Goal: Information Seeking & Learning: Find contact information

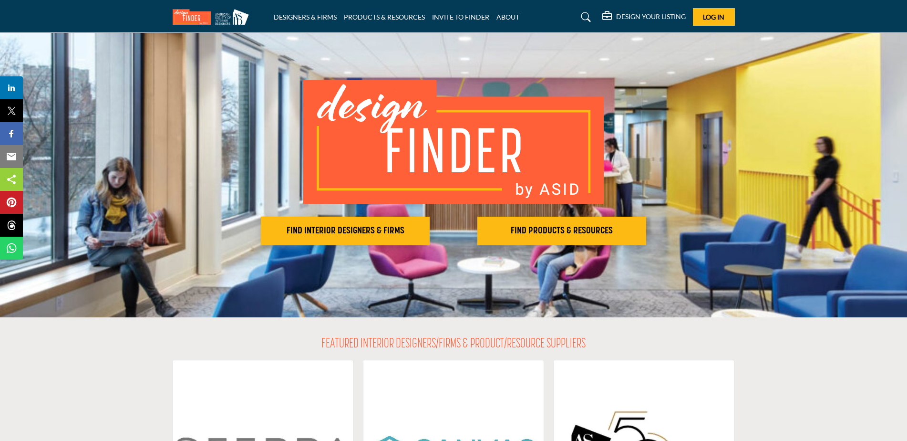
scroll to position [95, 0]
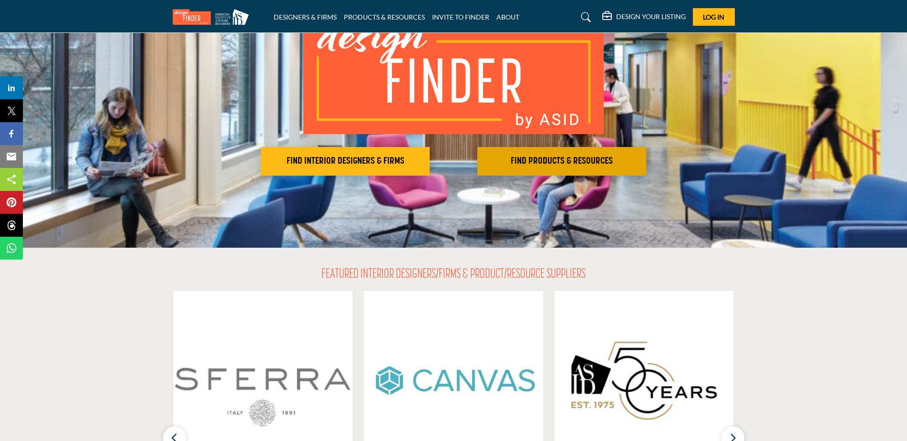
click at [571, 163] on h2 "FIND PRODUCTS & RESOURCES" at bounding box center [561, 160] width 163 height 11
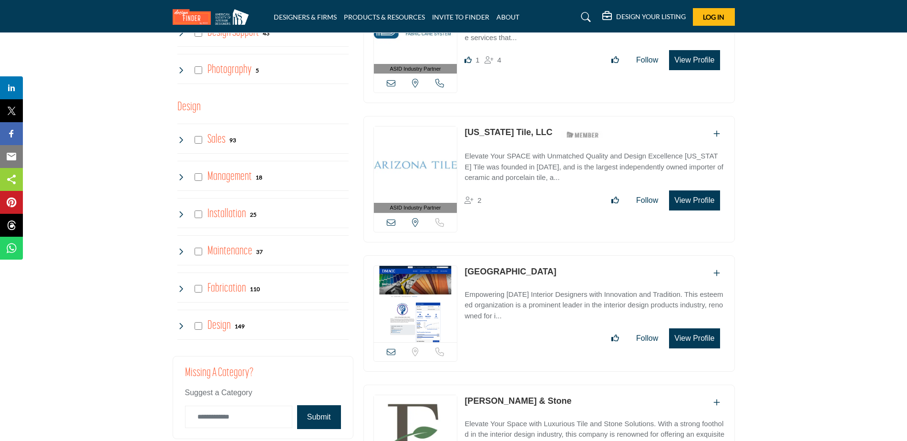
scroll to position [2146, 0]
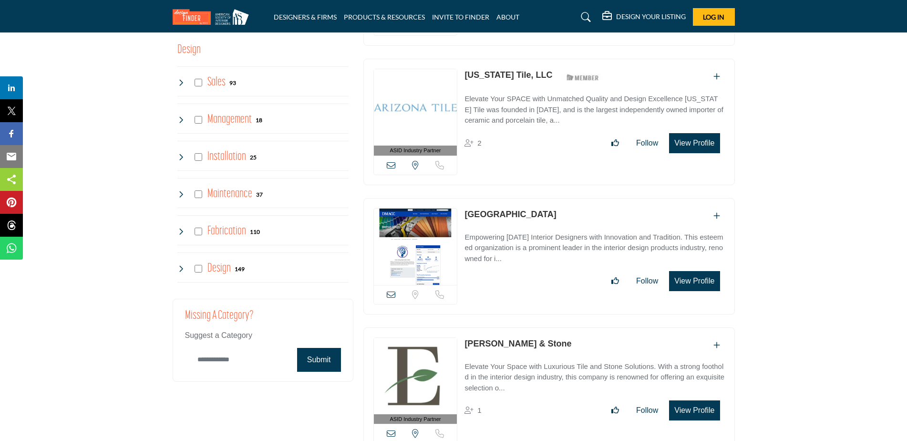
click at [207, 363] on input "Category Name" at bounding box center [238, 359] width 107 height 22
type input "********"
click at [333, 362] on button "Submit" at bounding box center [319, 360] width 44 height 24
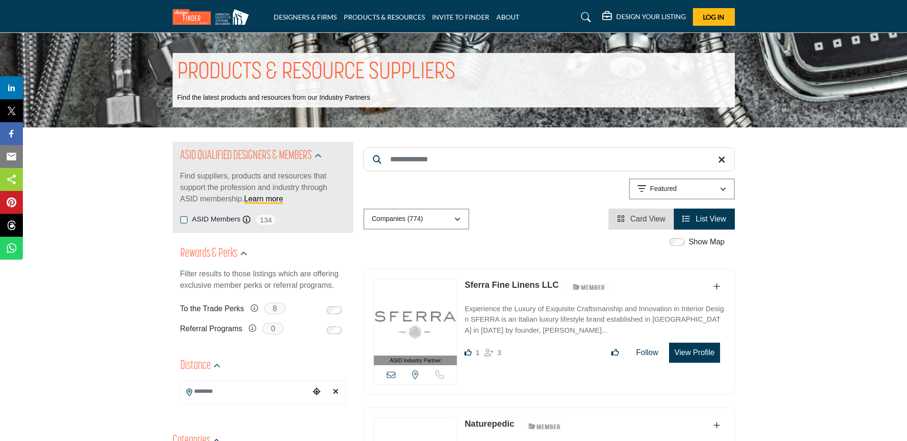
click at [642, 219] on span "Card View" at bounding box center [647, 219] width 35 height 8
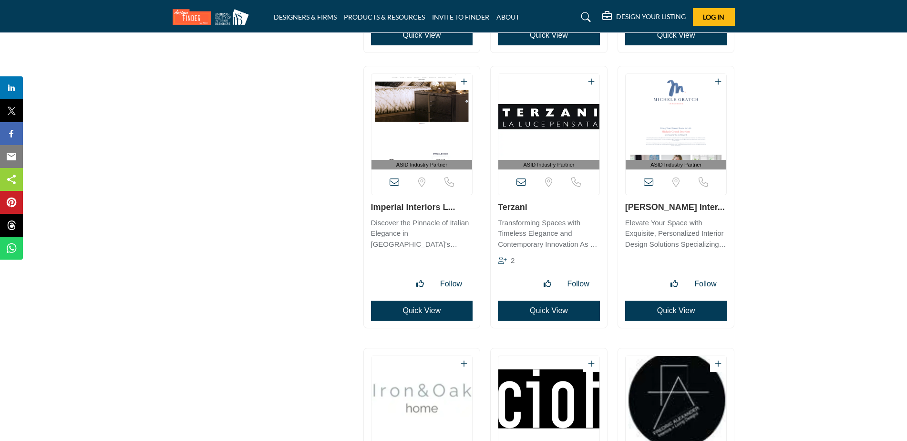
scroll to position [3815, 0]
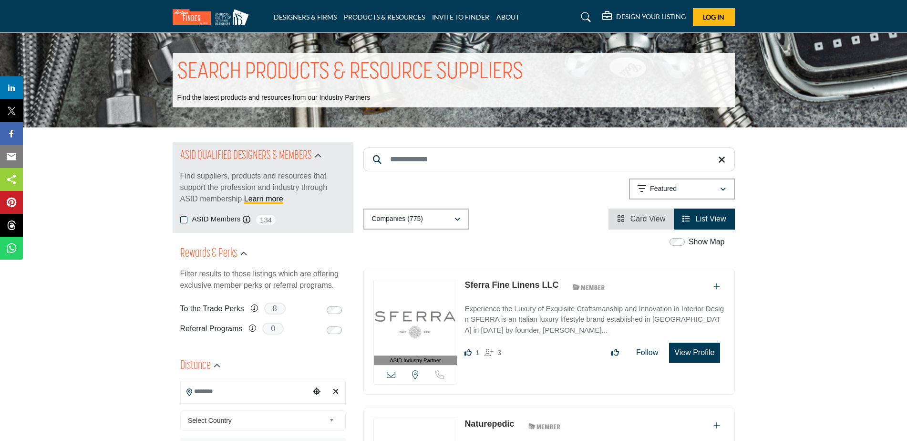
click at [454, 158] on input "Search Keyword" at bounding box center [549, 159] width 372 height 24
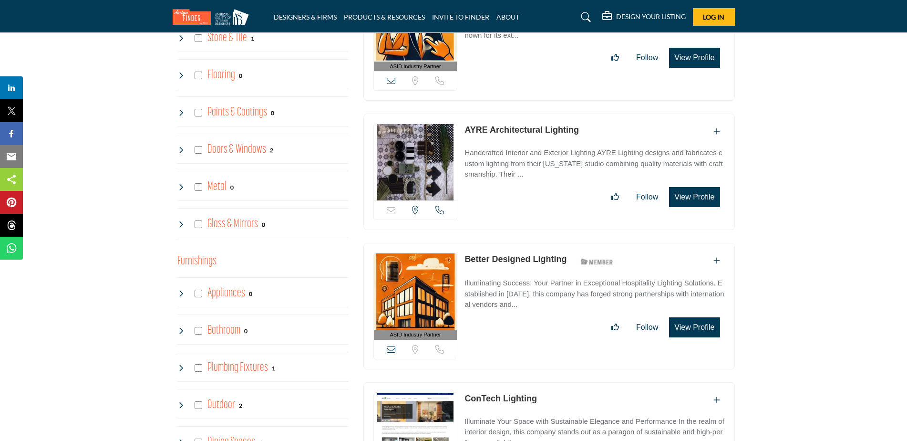
scroll to position [319, 0]
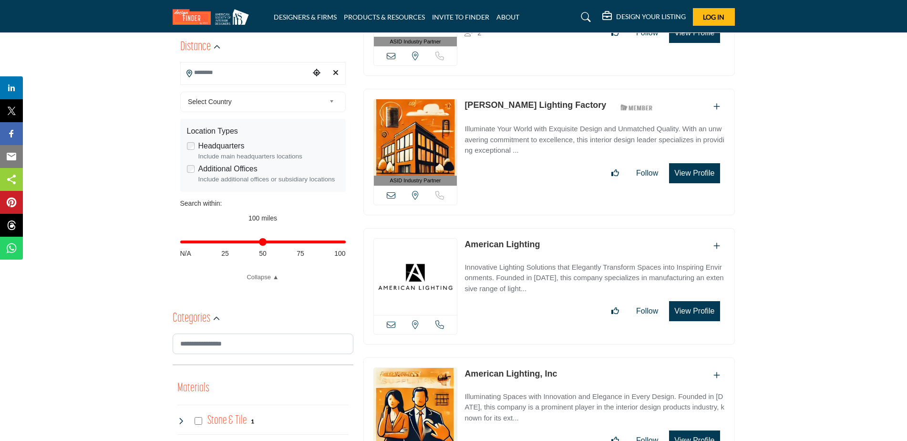
type input "********"
click at [244, 78] on input "Search Location" at bounding box center [245, 72] width 129 height 19
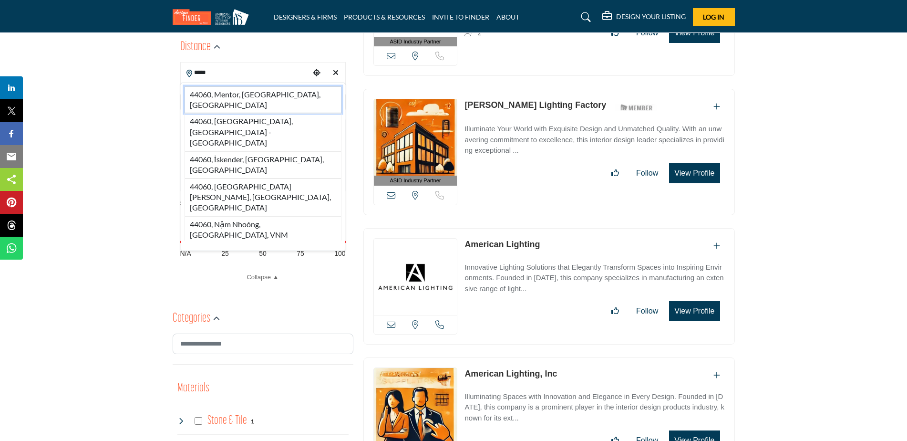
click at [248, 90] on li "44060, Mentor, OH, USA" at bounding box center [263, 99] width 157 height 27
type input "**********"
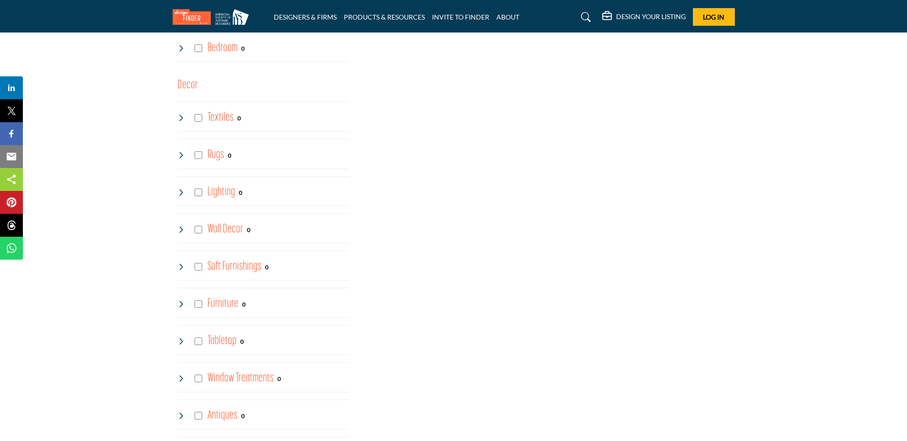
scroll to position [1383, 0]
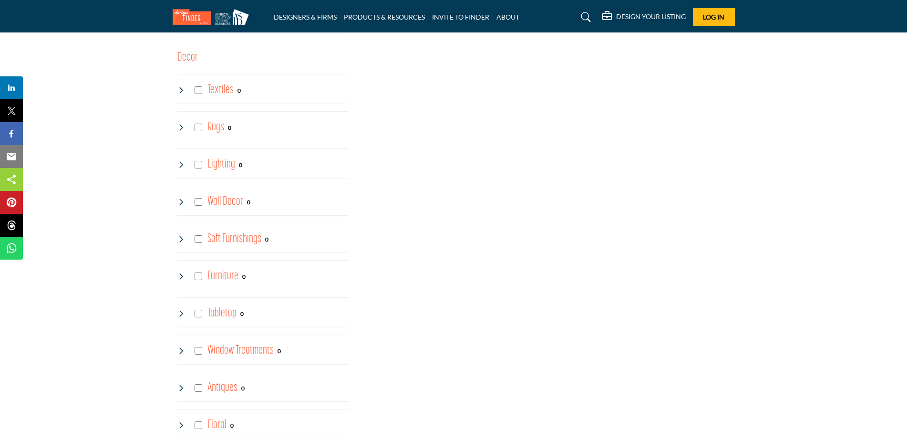
click at [228, 161] on h4 "Lighting" at bounding box center [221, 164] width 28 height 17
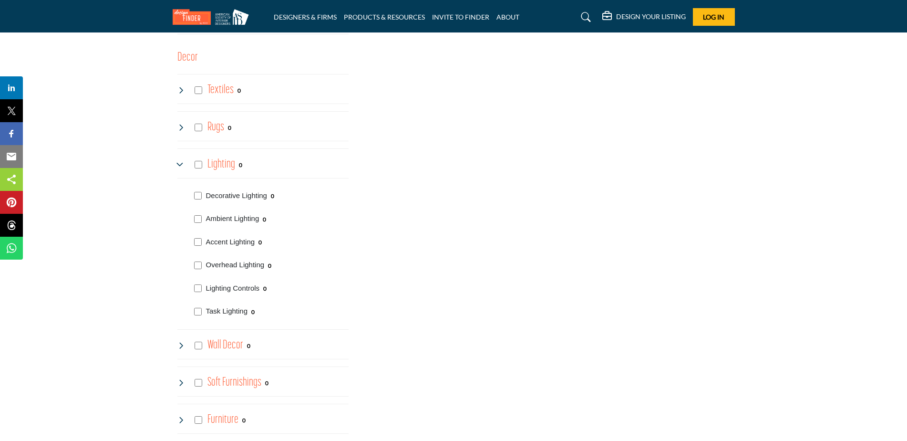
click at [202, 164] on div "Lighting 0" at bounding box center [209, 164] width 65 height 17
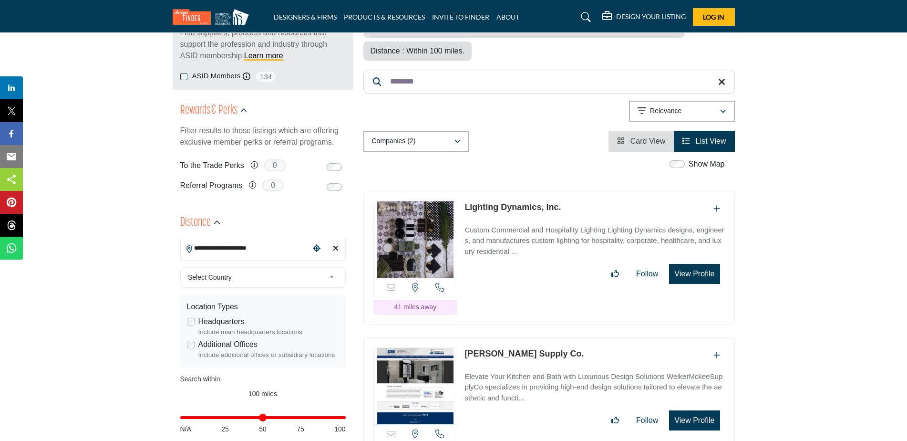
scroll to position [0, 0]
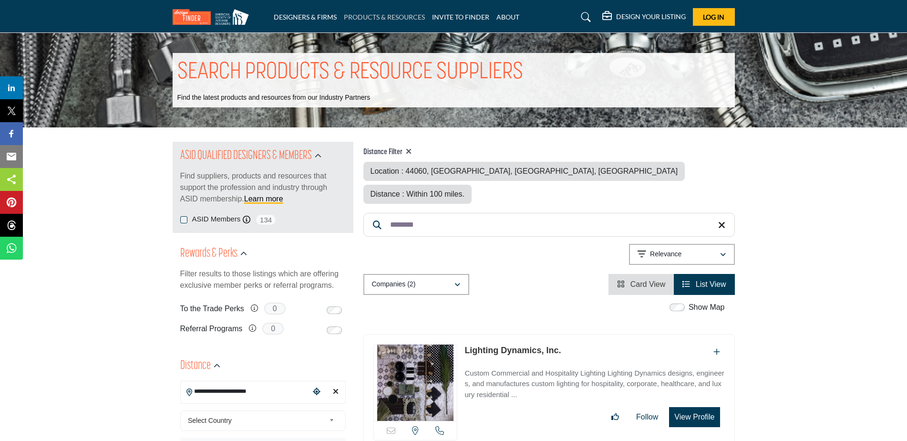
click at [395, 19] on link "PRODUCTS & RESOURCES" at bounding box center [384, 17] width 81 height 8
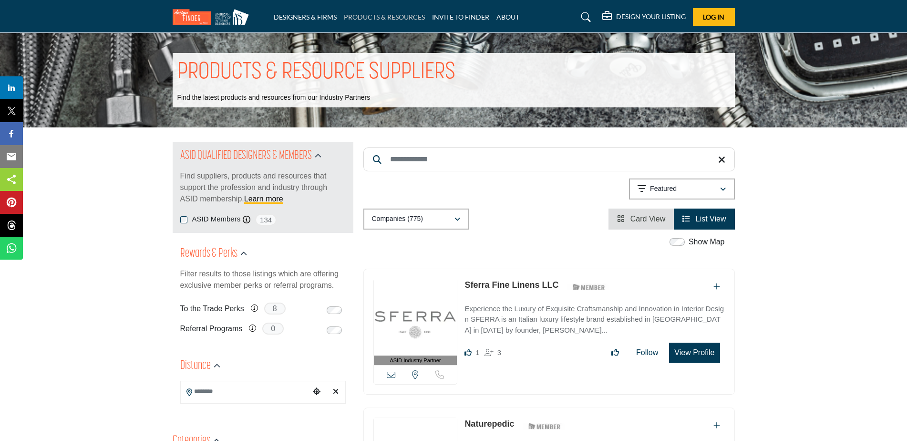
click at [401, 16] on link "PRODUCTS & RESOURCES" at bounding box center [384, 17] width 81 height 8
click at [297, 12] on li "DESIGNERS & FIRMS" at bounding box center [305, 17] width 63 height 10
click at [296, 14] on link "DESIGNERS & FIRMS" at bounding box center [305, 17] width 63 height 8
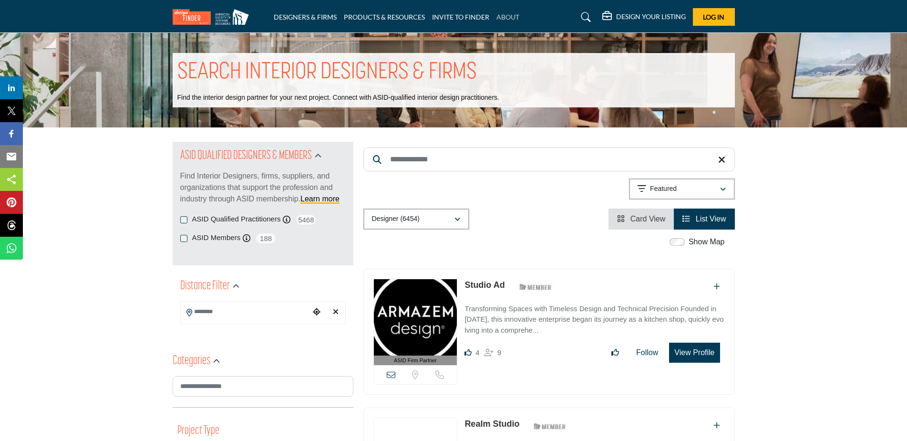
click at [503, 14] on link "ABOUT" at bounding box center [507, 17] width 23 height 8
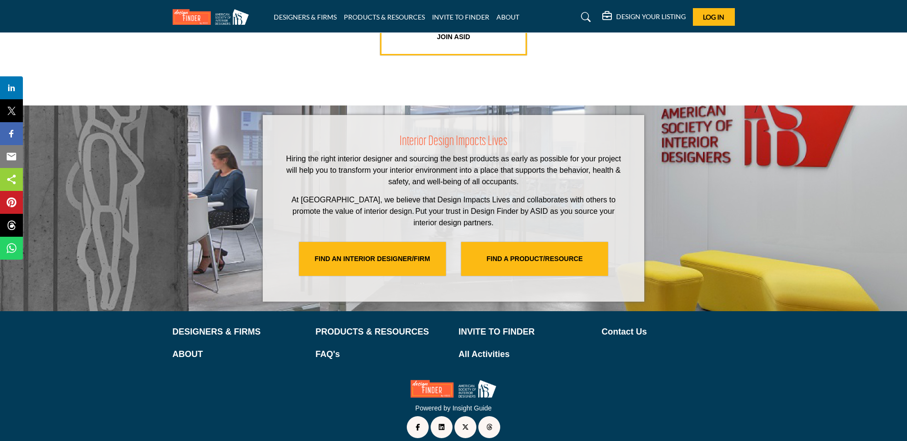
scroll to position [1937, 0]
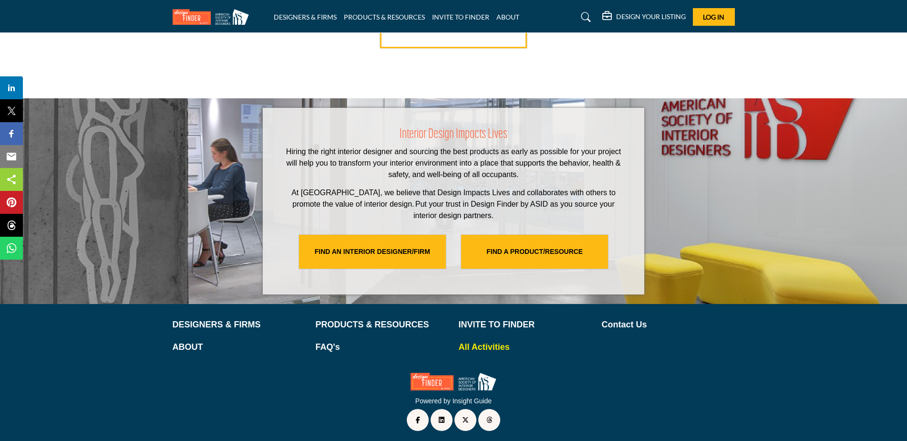
click at [495, 341] on p "All Activities" at bounding box center [525, 347] width 133 height 13
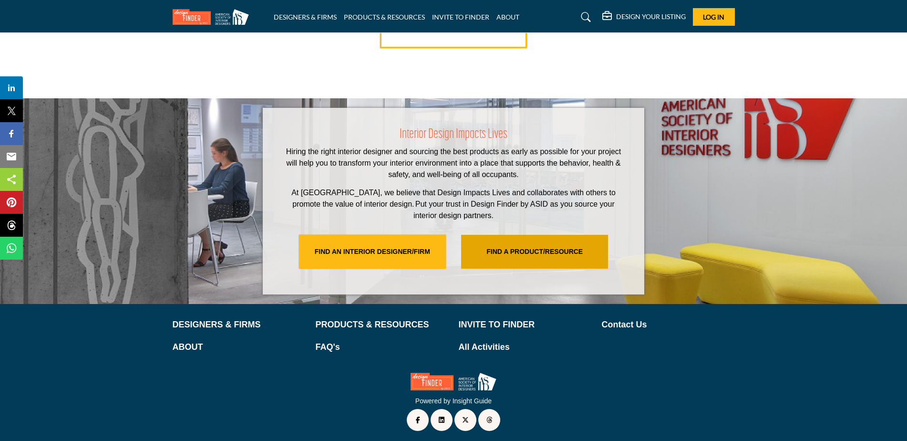
click at [516, 244] on link "FIND A PRODUCT/RESOURCE" at bounding box center [534, 252] width 147 height 34
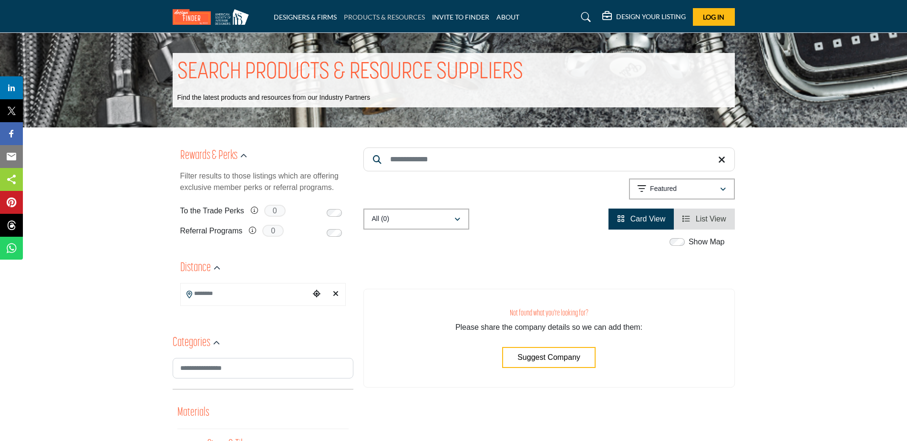
click at [355, 14] on link "PRODUCTS & RESOURCES" at bounding box center [384, 17] width 81 height 8
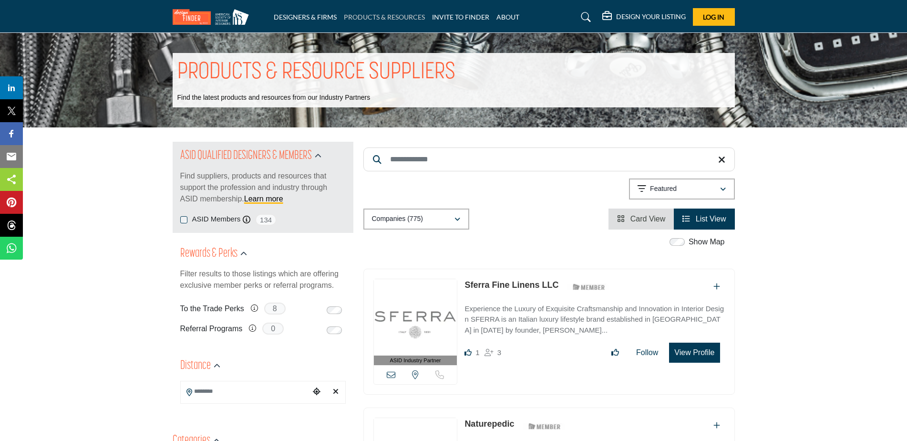
click at [389, 17] on link "PRODUCTS & RESOURCES" at bounding box center [384, 17] width 81 height 8
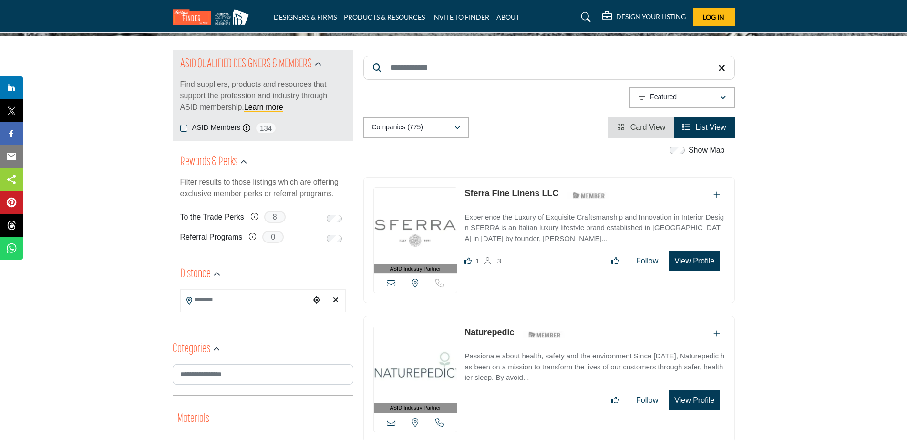
scroll to position [95, 0]
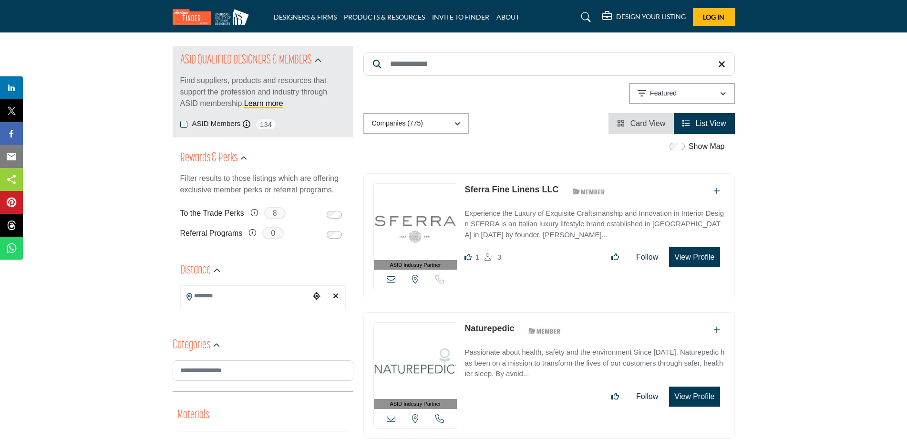
click at [225, 297] on input "Search Location" at bounding box center [245, 295] width 129 height 19
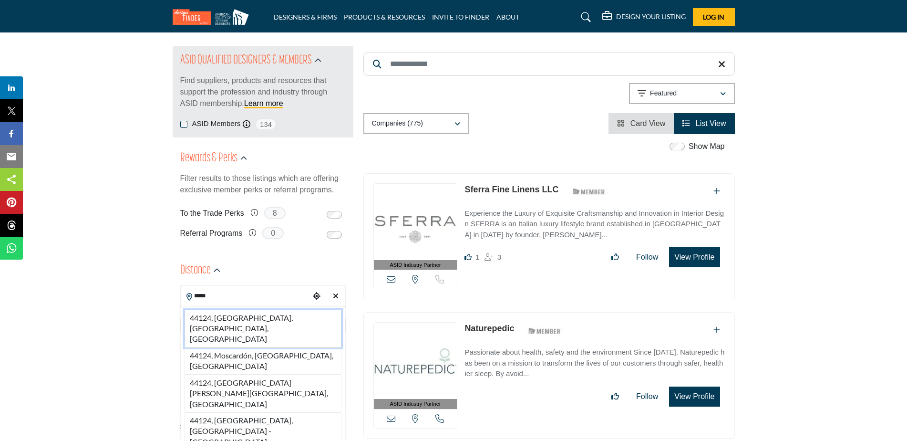
click at [245, 313] on li "44124, Cleveland, OH, USA" at bounding box center [263, 329] width 157 height 38
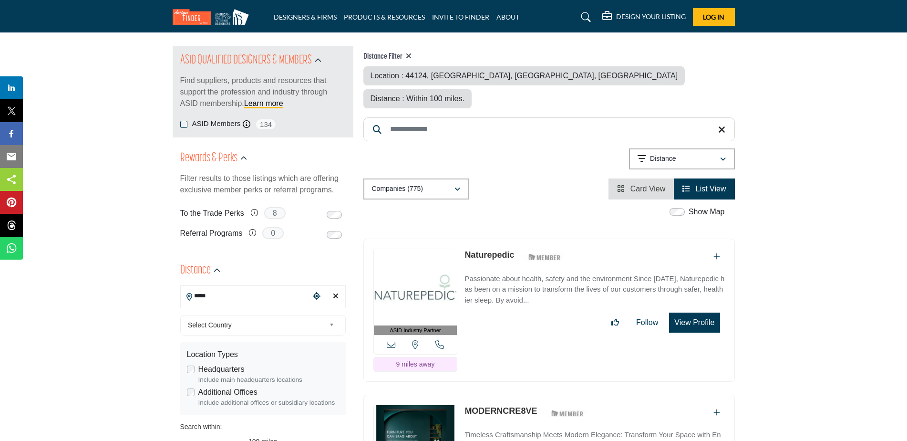
type input "**********"
type input "***"
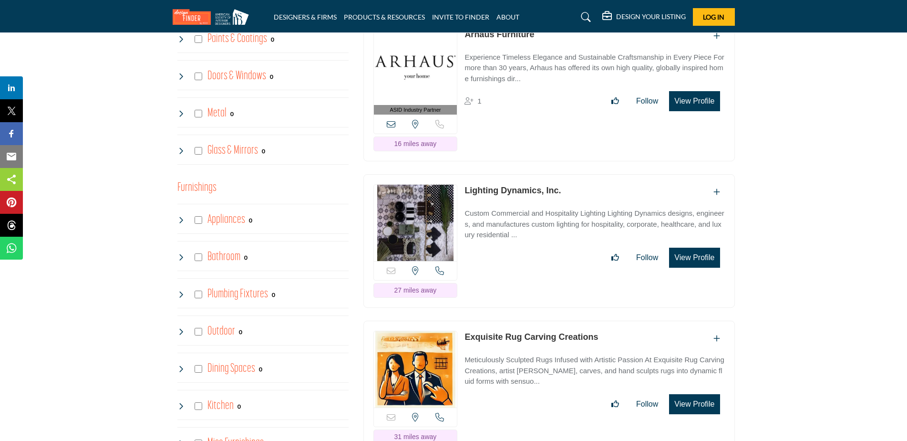
scroll to position [811, 0]
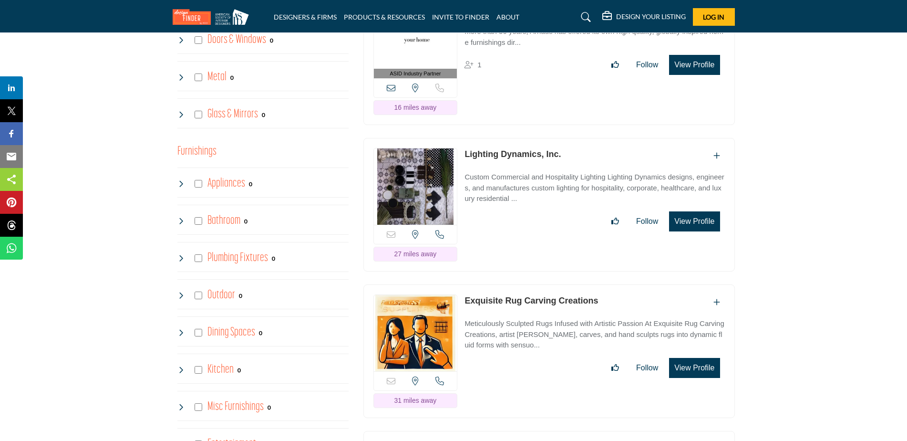
click at [518, 149] on link "Lighting Dynamics, Inc." at bounding box center [513, 154] width 96 height 10
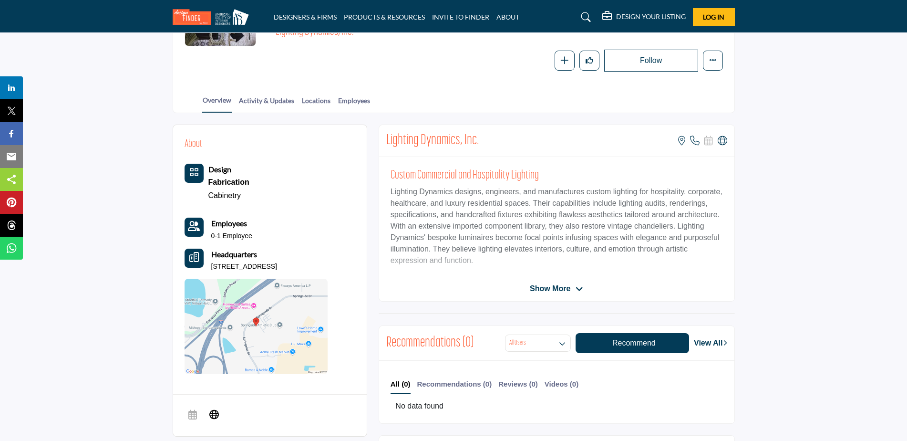
scroll to position [143, 0]
click at [565, 286] on span "Show More" at bounding box center [550, 287] width 41 height 11
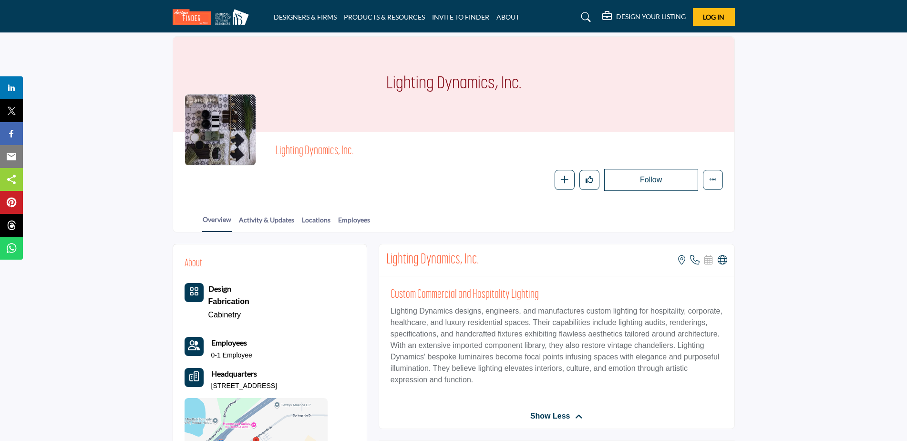
scroll to position [0, 0]
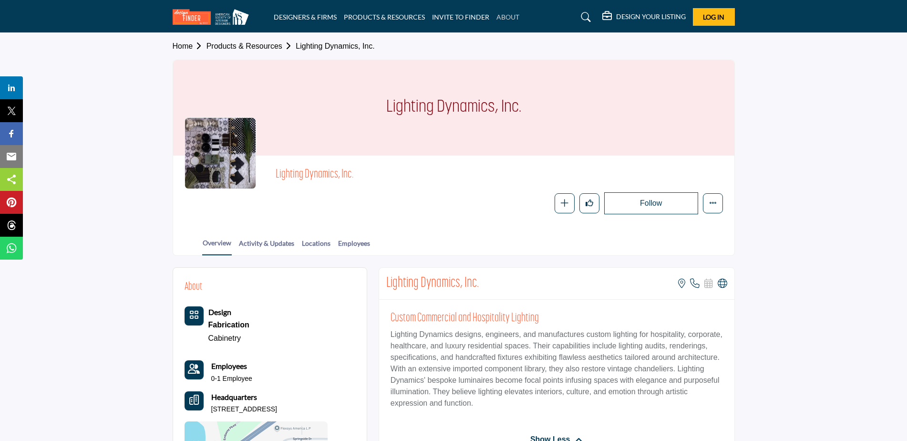
click at [506, 19] on link "ABOUT" at bounding box center [507, 17] width 23 height 8
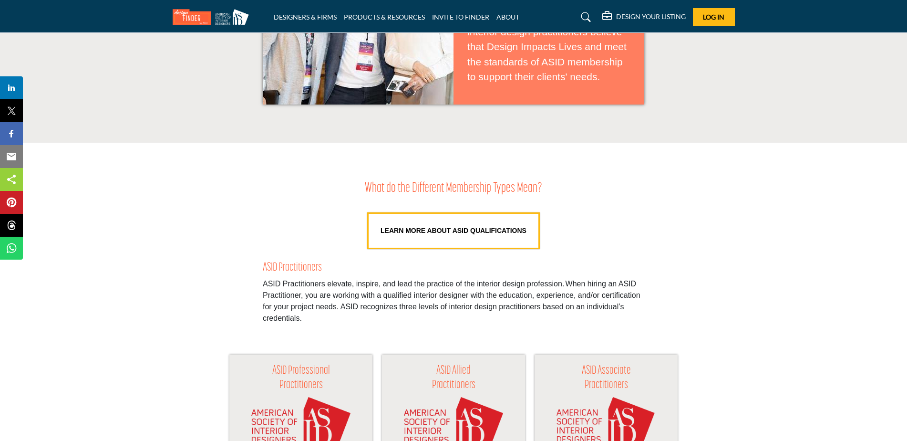
scroll to position [620, 0]
click at [439, 234] on link "LEARN MORE ABOUT ASID QUALIFICATIONS" at bounding box center [453, 231] width 173 height 37
